Goal: Communication & Community: Connect with others

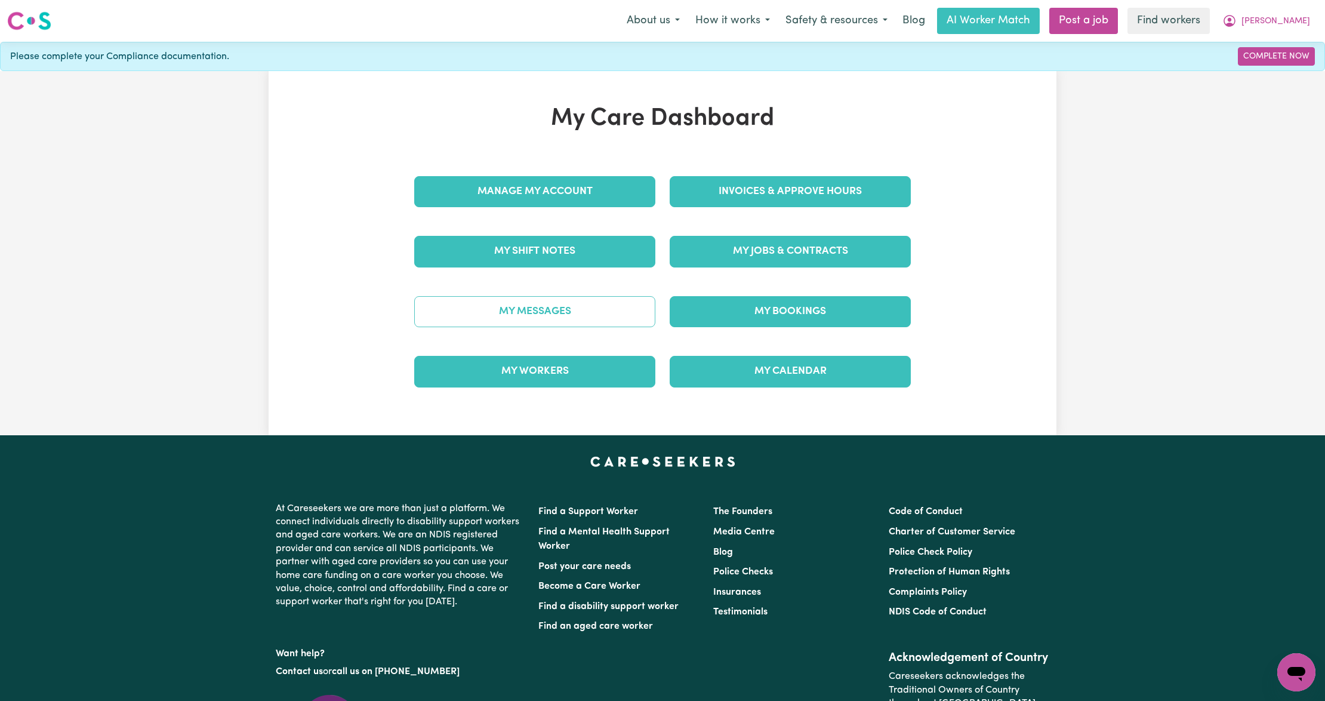
click at [610, 312] on link "My Messages" at bounding box center [534, 311] width 241 height 31
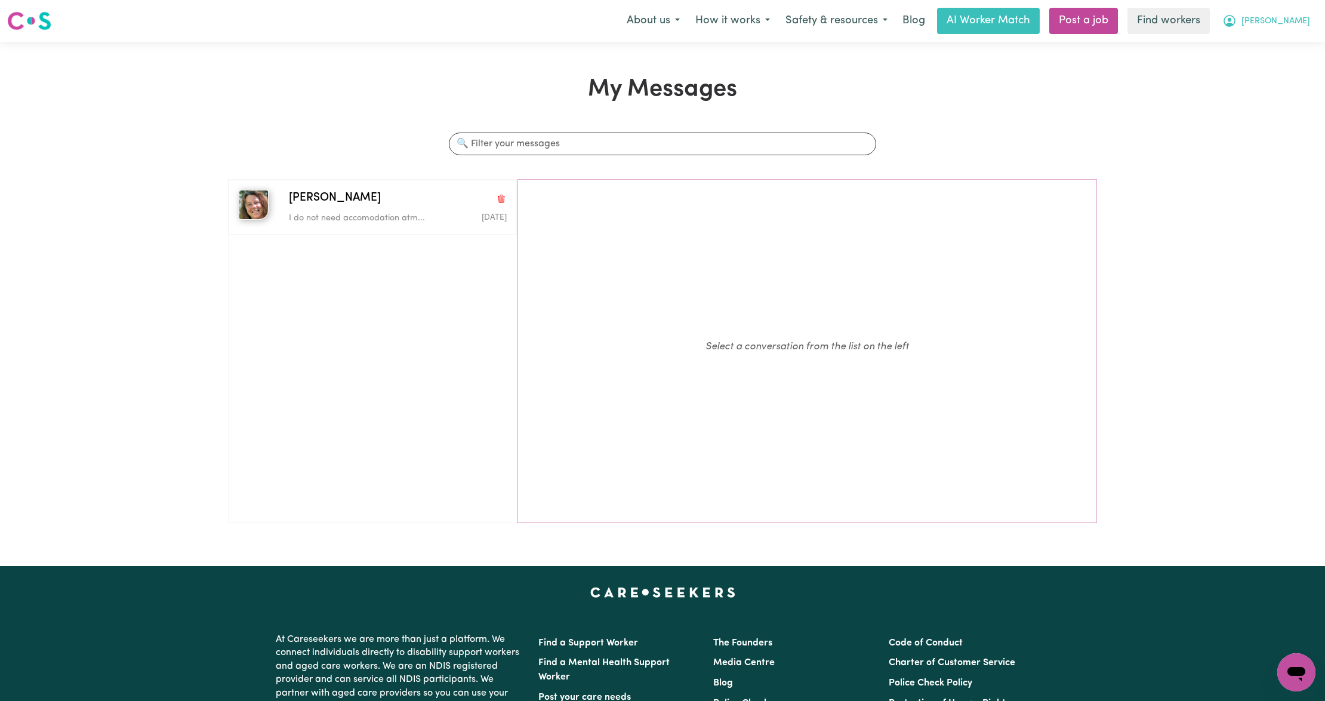
click at [1287, 25] on span "[PERSON_NAME]" at bounding box center [1276, 21] width 69 height 13
click at [1276, 63] on link "Logout" at bounding box center [1270, 68] width 94 height 23
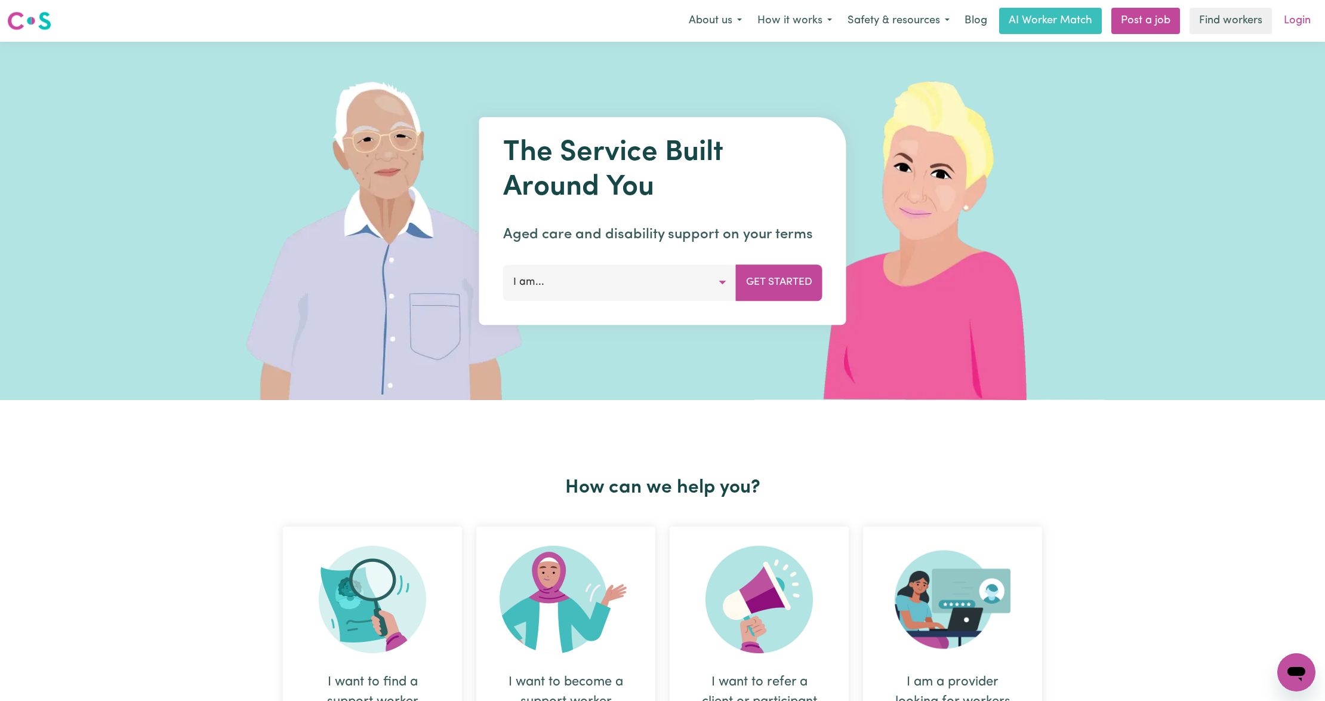
click at [1304, 19] on link "Login" at bounding box center [1297, 21] width 41 height 26
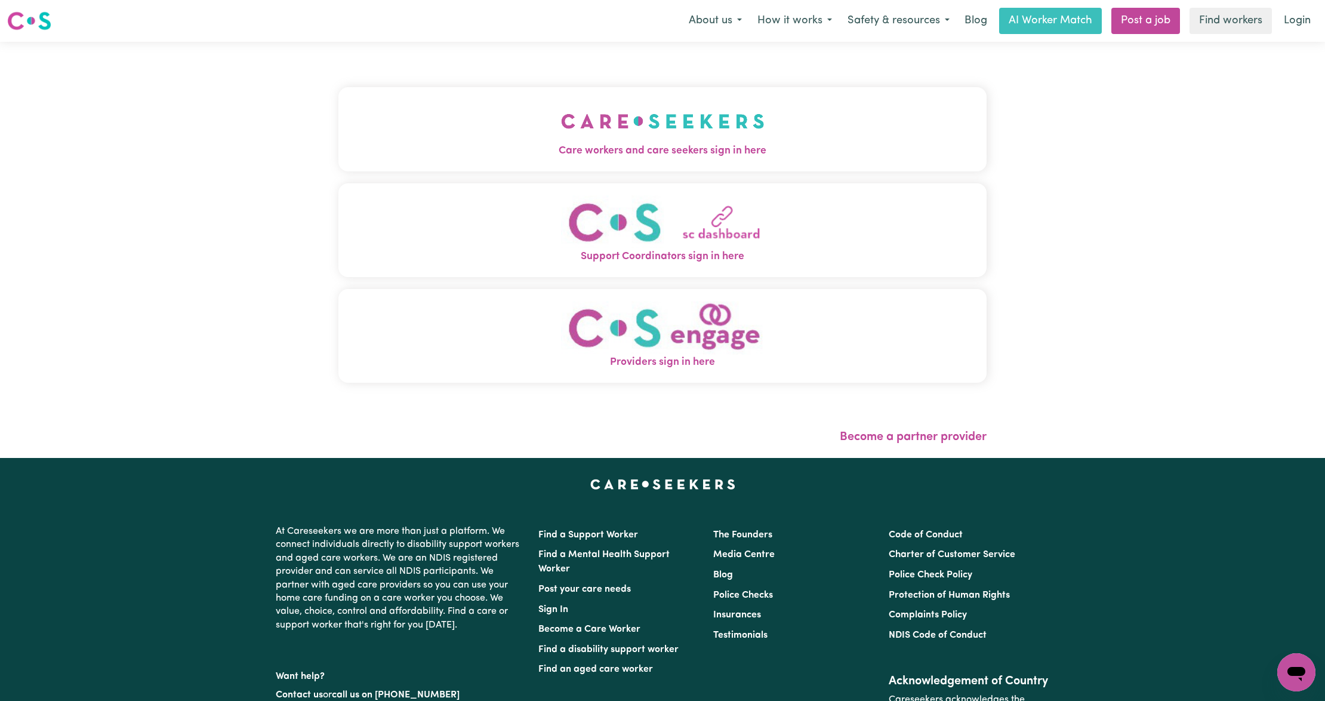
click at [541, 153] on span "Care workers and care seekers sign in here" at bounding box center [663, 151] width 648 height 16
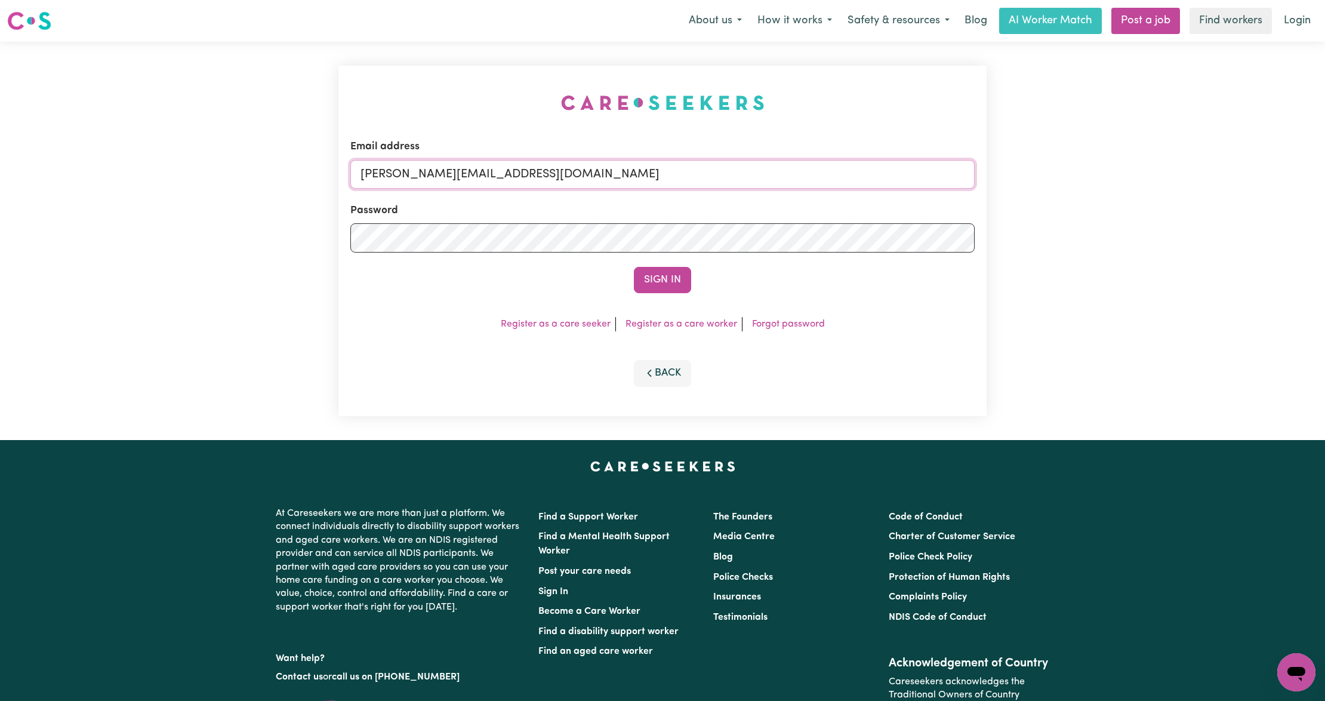
drag, startPoint x: 531, startPoint y: 173, endPoint x: 531, endPoint y: 187, distance: 13.7
click at [531, 173] on input "[PERSON_NAME][EMAIL_ADDRESS][DOMAIN_NAME]" at bounding box center [662, 174] width 625 height 29
drag, startPoint x: 478, startPoint y: 192, endPoint x: 733, endPoint y: 222, distance: 256.8
click at [733, 222] on form "Email address [EMAIL_ADDRESS][PERSON_NAME][DOMAIN_NAME] Password Sign In" at bounding box center [662, 216] width 625 height 154
type input "superuser~[EMAIL_ADDRESS][DOMAIN_NAME]"
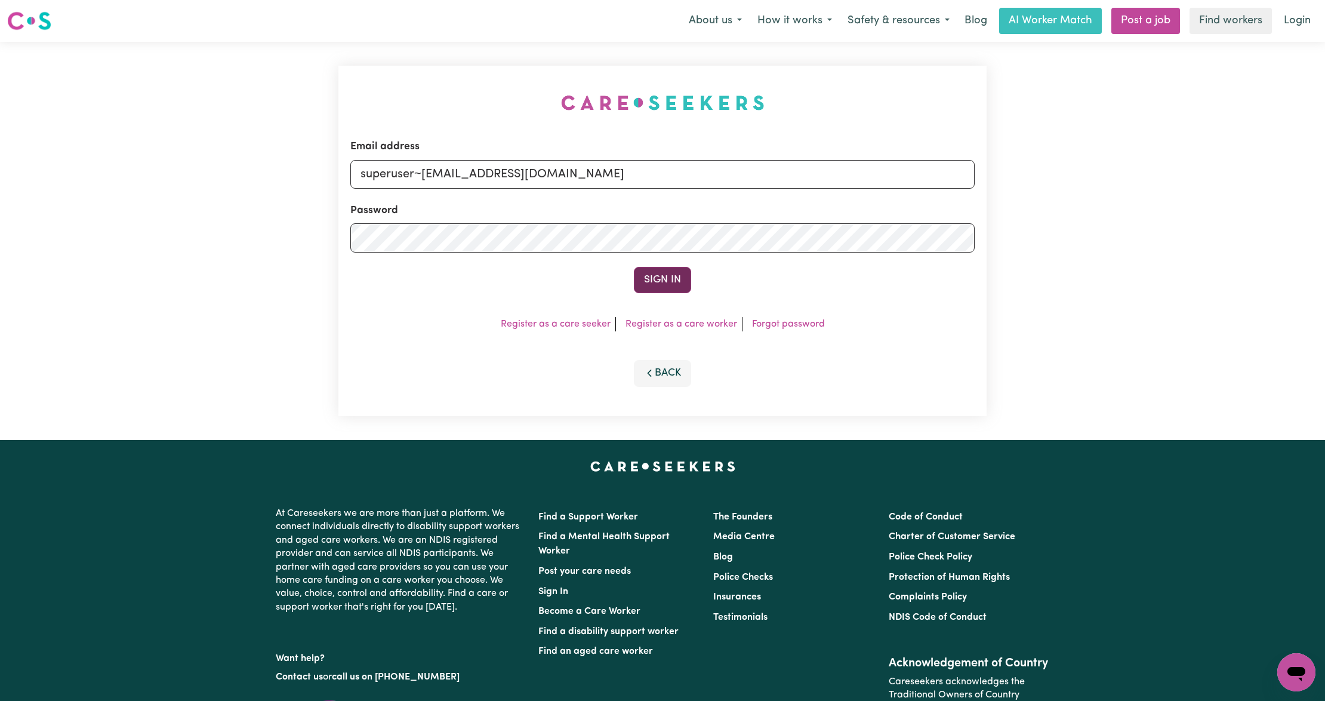
click at [673, 283] on button "Sign In" at bounding box center [662, 280] width 57 height 26
